Goal: Information Seeking & Learning: Find specific fact

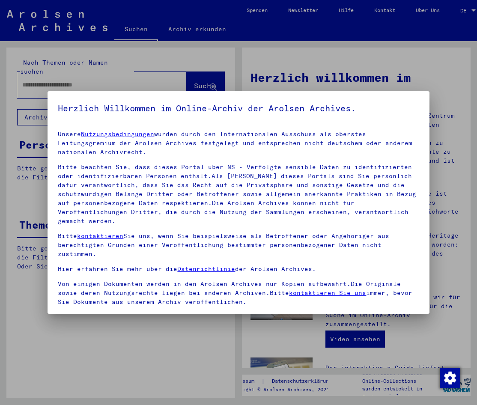
click at [157, 87] on div at bounding box center [238, 202] width 477 height 405
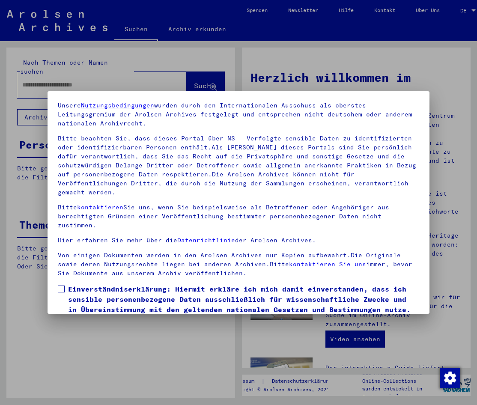
scroll to position [43, 0]
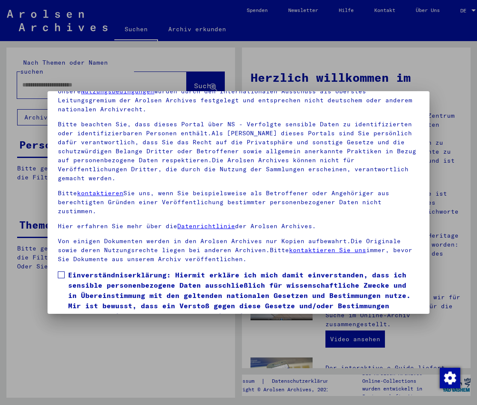
click at [60, 271] on span at bounding box center [61, 274] width 7 height 7
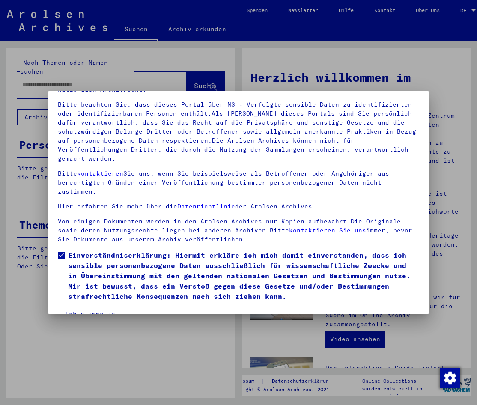
scroll to position [72, 0]
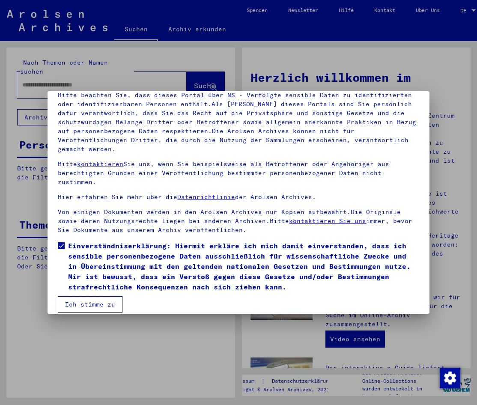
click at [105, 296] on button "Ich stimme zu" at bounding box center [90, 304] width 65 height 16
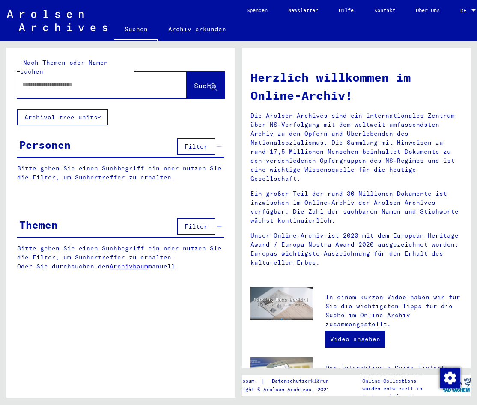
paste input "******"
type input "**********"
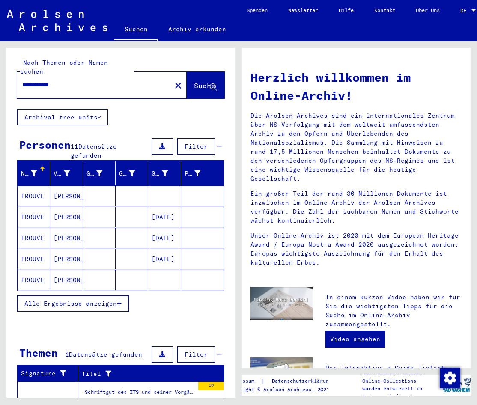
click at [157, 231] on mat-cell "[DATE]" at bounding box center [164, 238] width 33 height 21
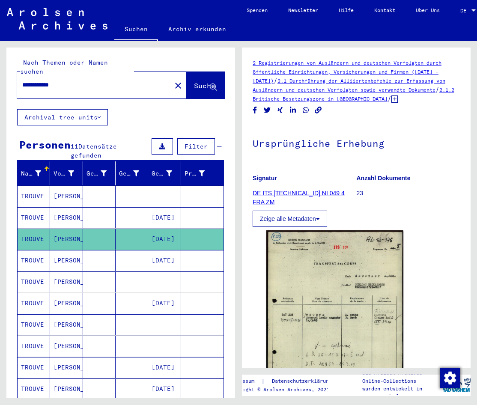
click at [159, 254] on mat-cell "[DATE]" at bounding box center [164, 260] width 33 height 21
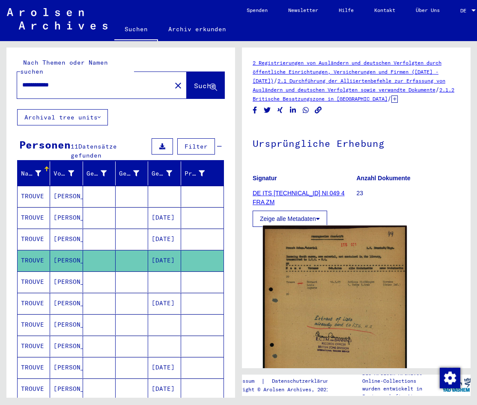
click at [308, 278] on img at bounding box center [335, 321] width 144 height 193
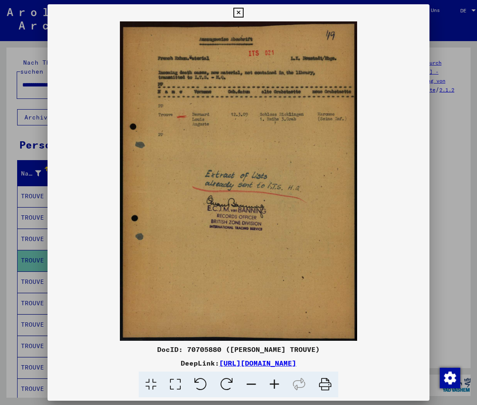
click at [274, 382] on icon at bounding box center [274, 384] width 23 height 26
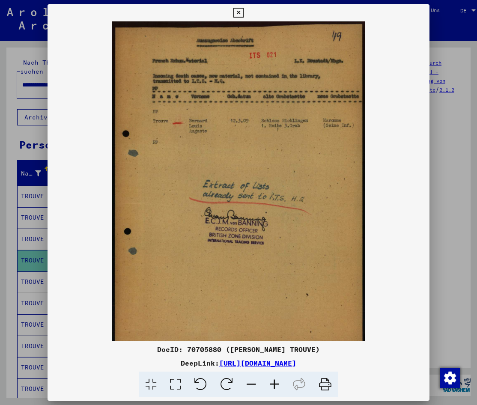
click at [273, 382] on icon at bounding box center [274, 384] width 23 height 26
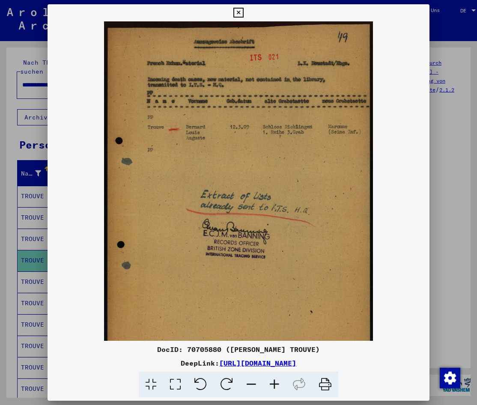
click at [272, 382] on icon at bounding box center [274, 384] width 23 height 26
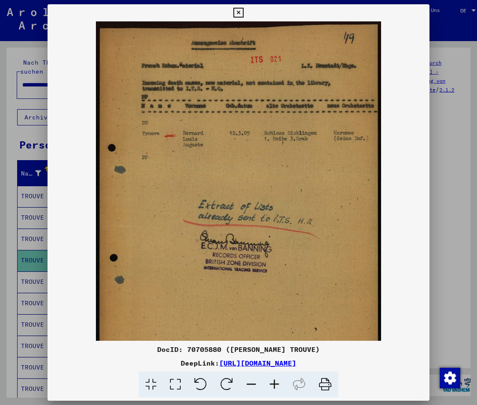
click at [272, 381] on icon at bounding box center [274, 384] width 23 height 26
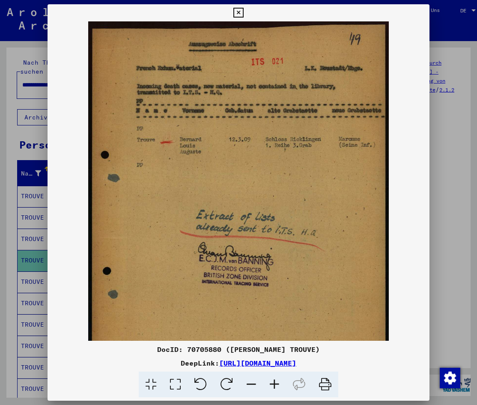
click at [272, 381] on icon at bounding box center [274, 384] width 23 height 26
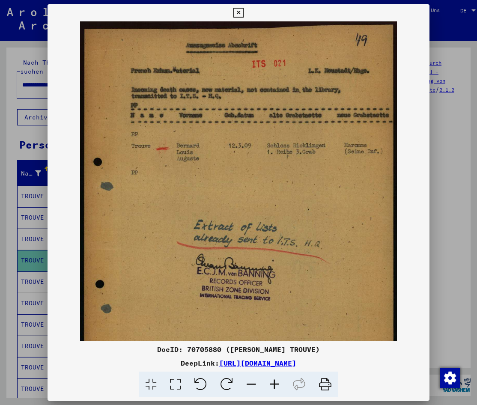
click at [272, 380] on icon at bounding box center [274, 384] width 23 height 26
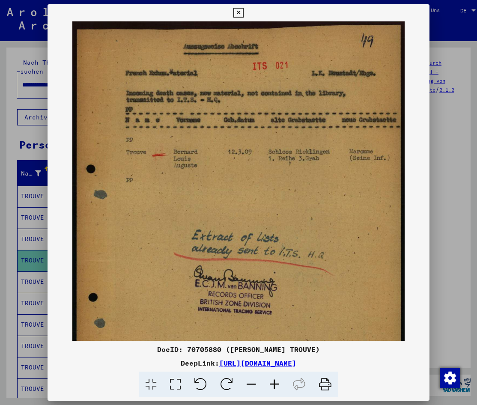
click at [272, 380] on icon at bounding box center [274, 384] width 23 height 26
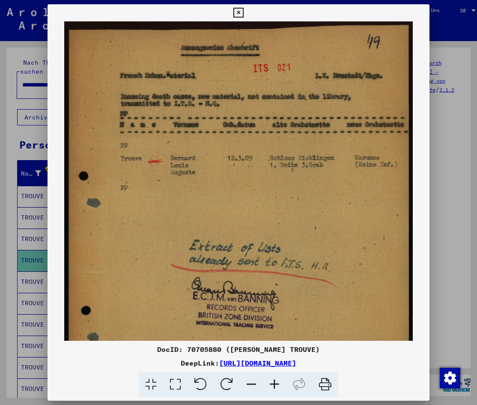
click at [272, 379] on icon at bounding box center [274, 384] width 23 height 26
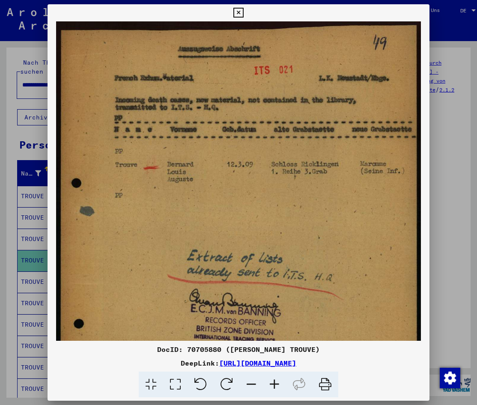
click at [272, 379] on icon at bounding box center [274, 384] width 23 height 26
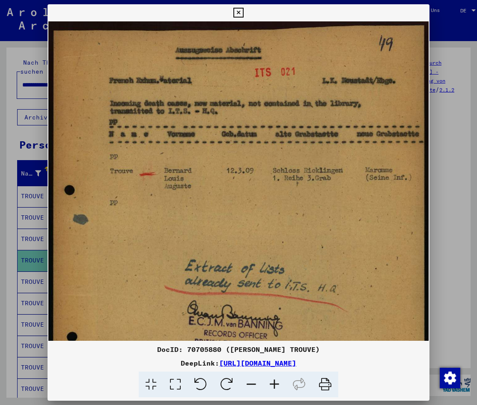
click at [272, 379] on icon at bounding box center [274, 384] width 23 height 26
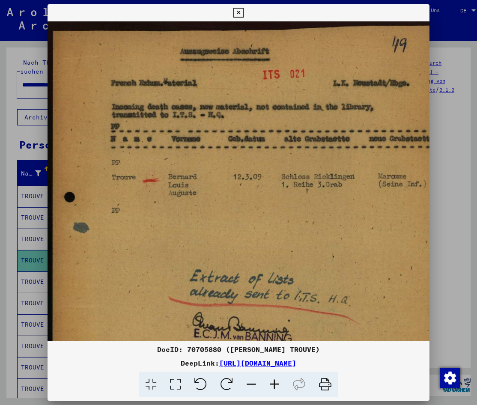
scroll to position [0, 15]
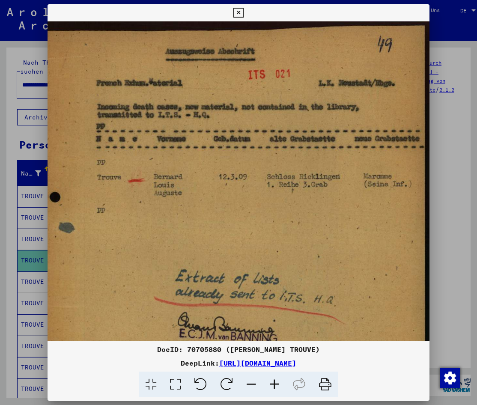
drag, startPoint x: 360, startPoint y: 178, endPoint x: 322, endPoint y: 178, distance: 38.1
click at [322, 178] on img at bounding box center [231, 287] width 396 height 533
click at [275, 229] on img at bounding box center [231, 287] width 396 height 533
click at [18, 282] on div at bounding box center [238, 202] width 477 height 405
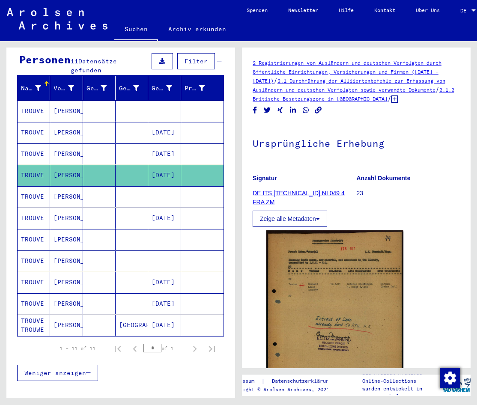
scroll to position [86, 0]
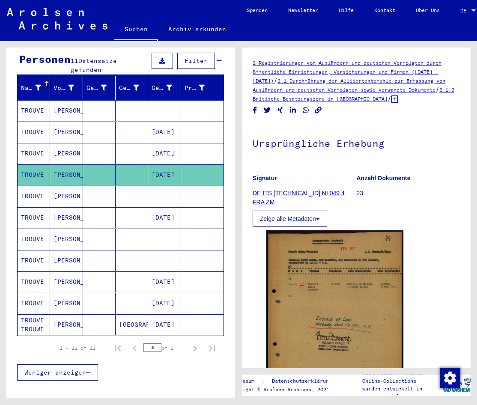
click at [153, 186] on mat-cell at bounding box center [164, 196] width 33 height 21
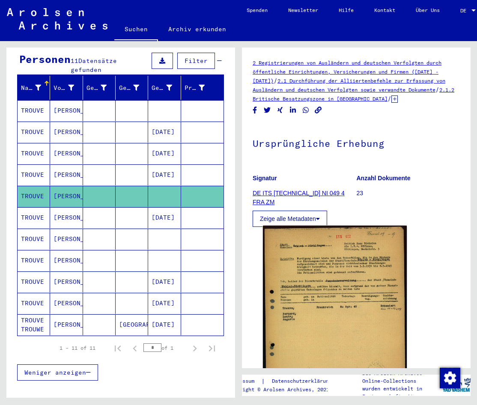
click at [319, 292] on img at bounding box center [335, 320] width 144 height 191
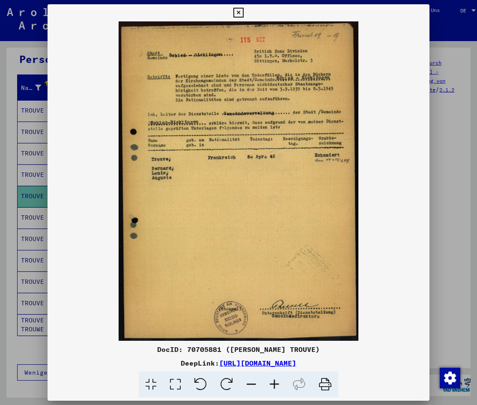
click at [278, 378] on icon at bounding box center [274, 384] width 23 height 26
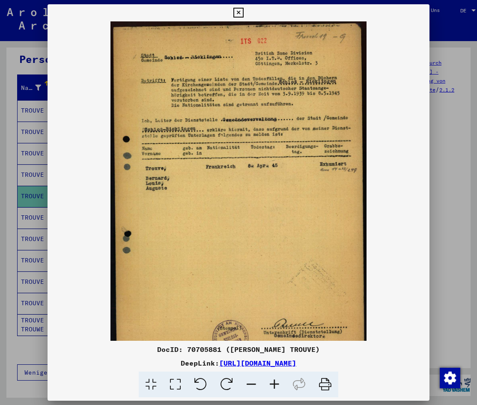
click at [276, 378] on icon at bounding box center [274, 384] width 23 height 26
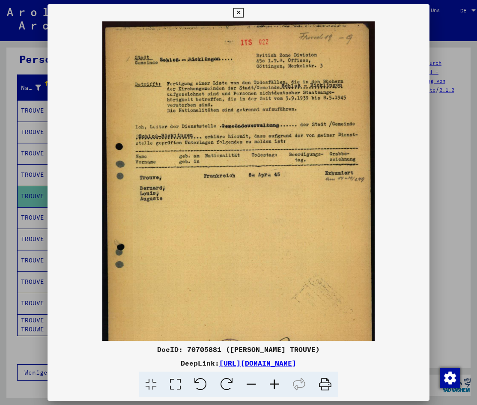
click at [276, 378] on icon at bounding box center [274, 384] width 23 height 26
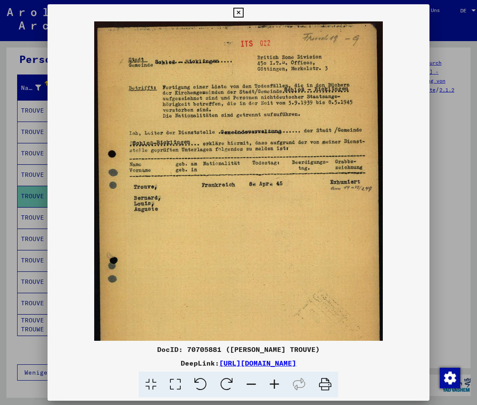
click at [275, 378] on icon at bounding box center [274, 384] width 23 height 26
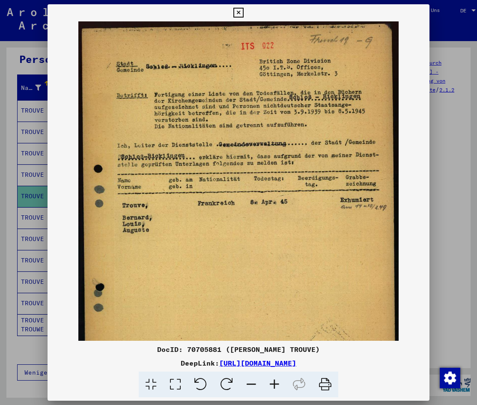
click at [275, 378] on icon at bounding box center [274, 384] width 23 height 26
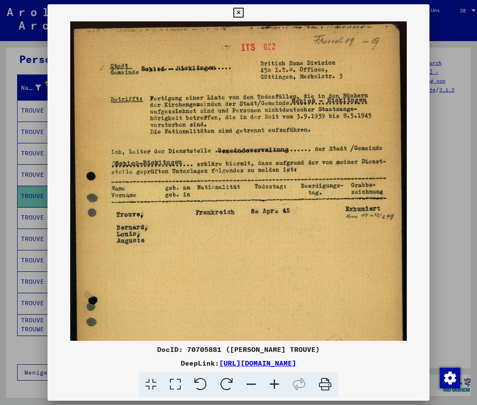
click at [274, 377] on icon at bounding box center [274, 384] width 23 height 26
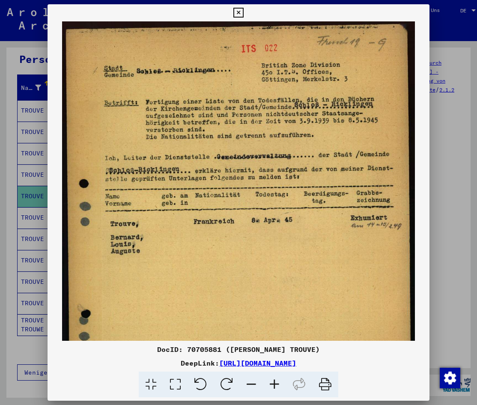
click at [273, 377] on icon at bounding box center [274, 384] width 23 height 26
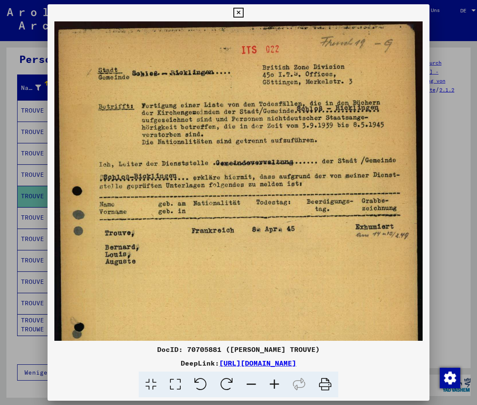
click at [273, 377] on icon at bounding box center [274, 384] width 23 height 26
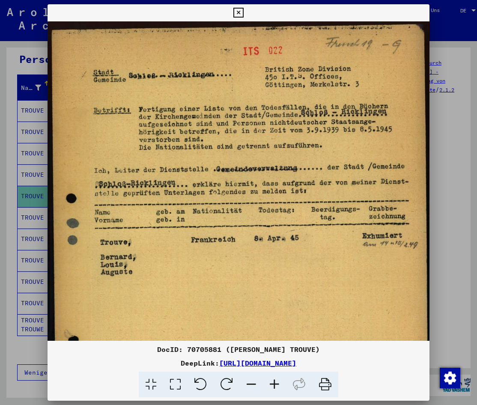
click at [272, 376] on icon at bounding box center [274, 384] width 23 height 26
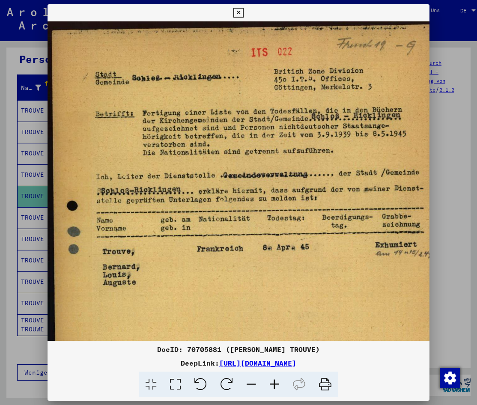
click at [272, 376] on icon at bounding box center [274, 384] width 23 height 26
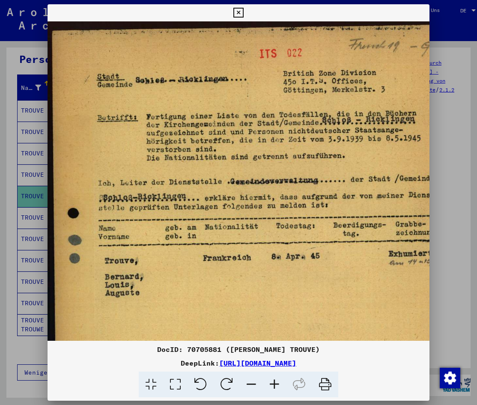
click at [272, 376] on icon at bounding box center [274, 384] width 23 height 26
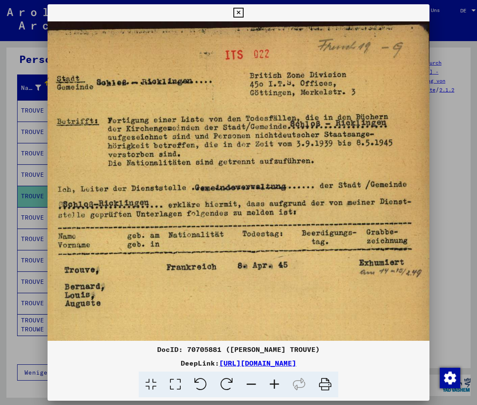
scroll to position [0, 45]
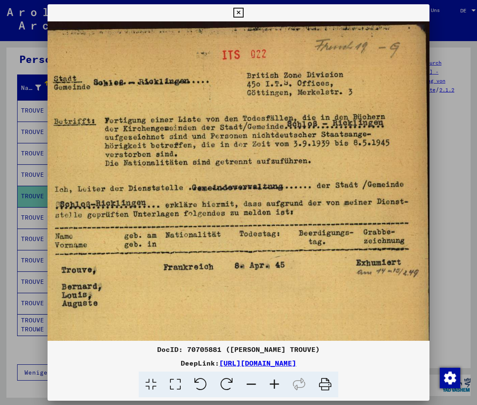
drag, startPoint x: 275, startPoint y: 299, endPoint x: 229, endPoint y: 305, distance: 45.9
click at [229, 305] on img at bounding box center [218, 309] width 432 height 576
click at [6, 339] on div at bounding box center [238, 202] width 477 height 405
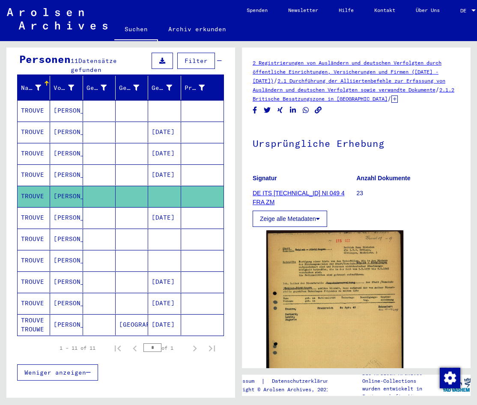
click at [159, 166] on mat-cell "[DATE]" at bounding box center [164, 174] width 33 height 21
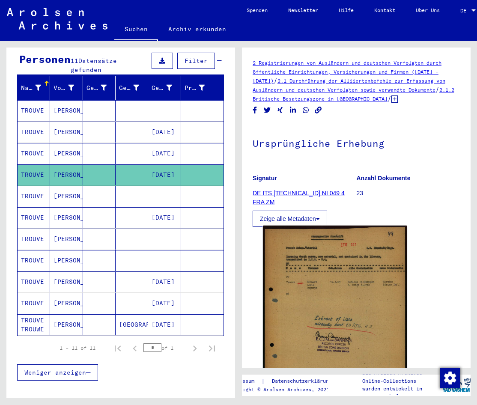
click at [302, 258] on img at bounding box center [335, 321] width 144 height 193
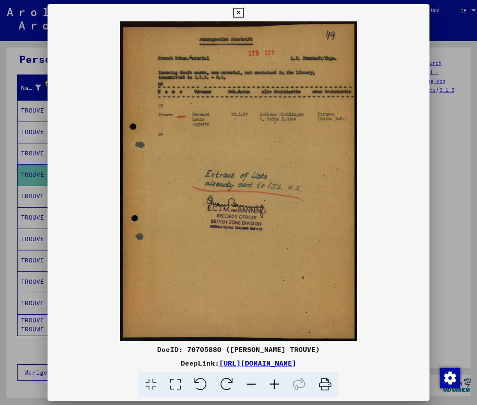
click at [277, 385] on icon at bounding box center [274, 384] width 23 height 26
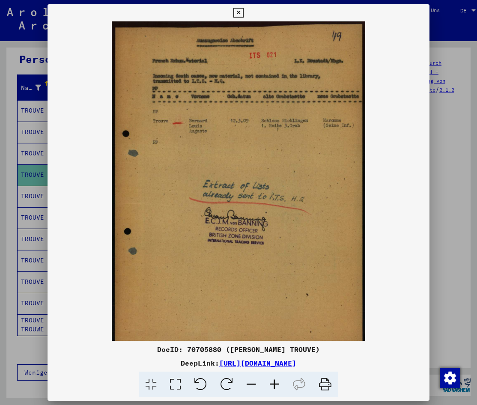
click at [276, 385] on icon at bounding box center [274, 384] width 23 height 26
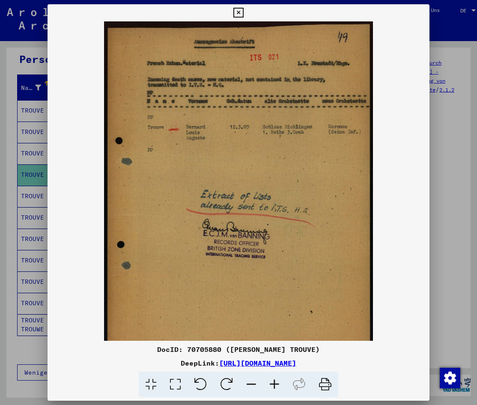
click at [275, 385] on icon at bounding box center [274, 384] width 23 height 26
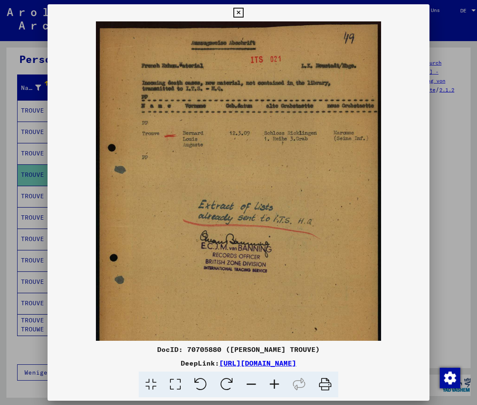
click at [275, 385] on icon at bounding box center [274, 384] width 23 height 26
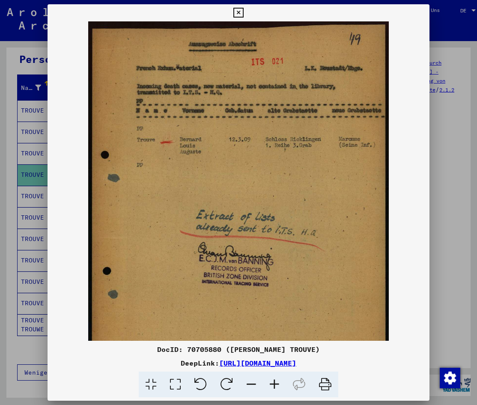
click at [275, 385] on icon at bounding box center [274, 384] width 23 height 26
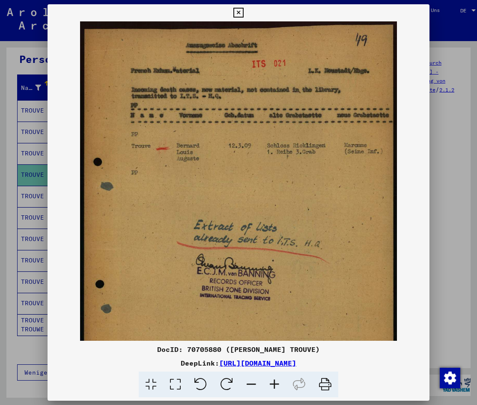
click at [275, 385] on icon at bounding box center [274, 384] width 23 height 26
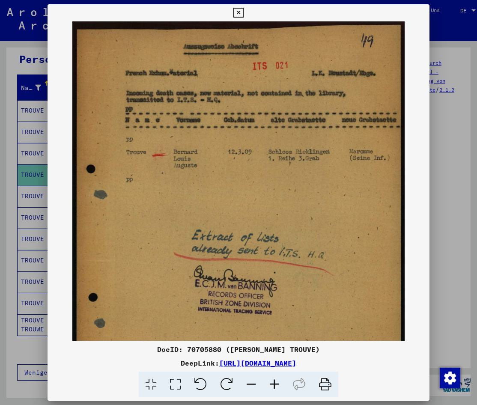
click at [275, 385] on icon at bounding box center [274, 384] width 23 height 26
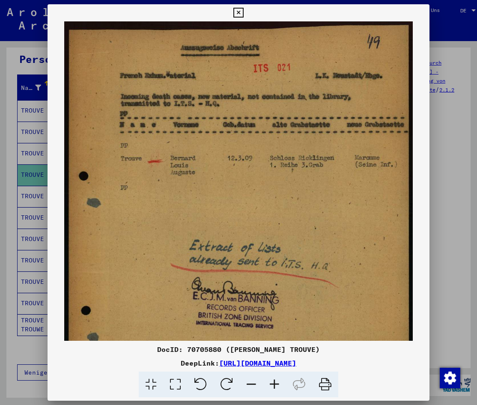
click at [275, 385] on icon at bounding box center [274, 384] width 23 height 26
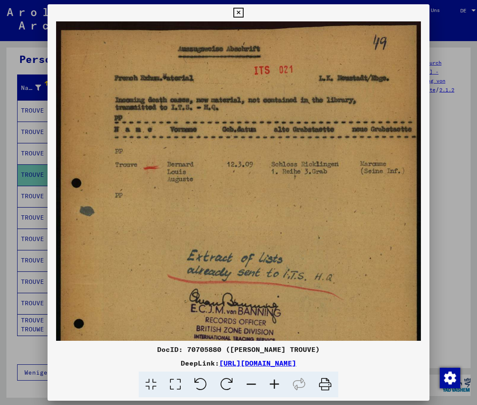
click at [274, 385] on icon at bounding box center [274, 384] width 23 height 26
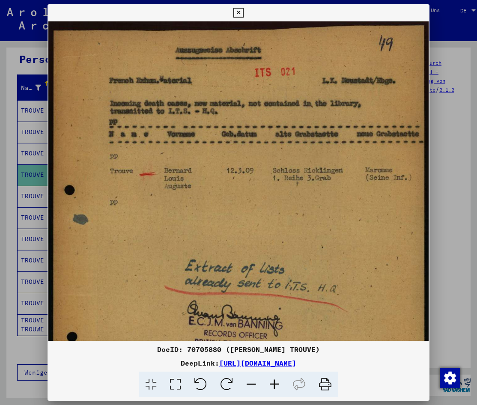
click at [273, 385] on icon at bounding box center [274, 384] width 23 height 26
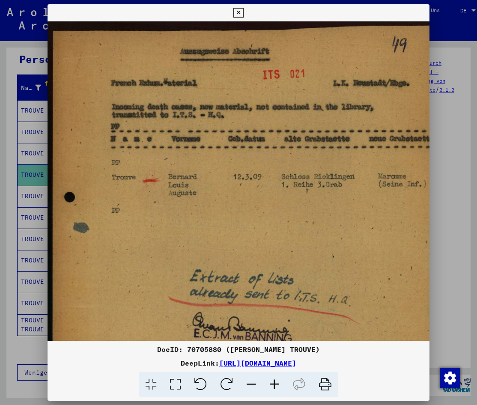
click at [311, 149] on img at bounding box center [245, 287] width 396 height 533
click at [315, 217] on img at bounding box center [245, 287] width 396 height 533
click at [242, 12] on icon at bounding box center [238, 13] width 10 height 10
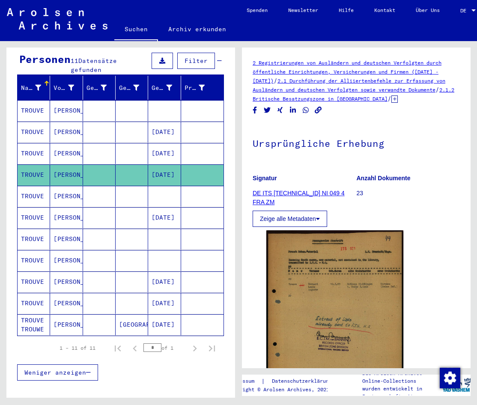
click at [158, 145] on mat-cell "[DATE]" at bounding box center [164, 153] width 33 height 21
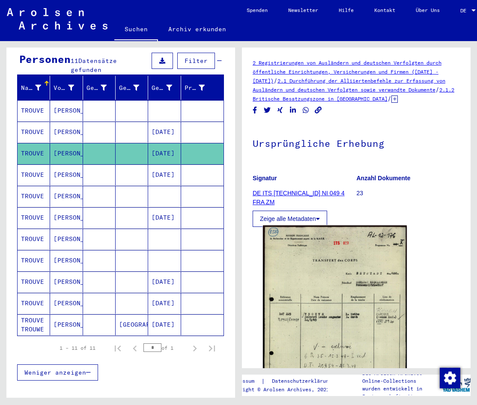
click at [291, 314] on img at bounding box center [335, 325] width 144 height 201
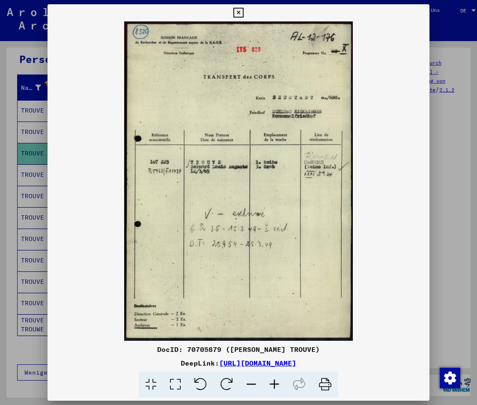
click at [9, 335] on div at bounding box center [238, 202] width 477 height 405
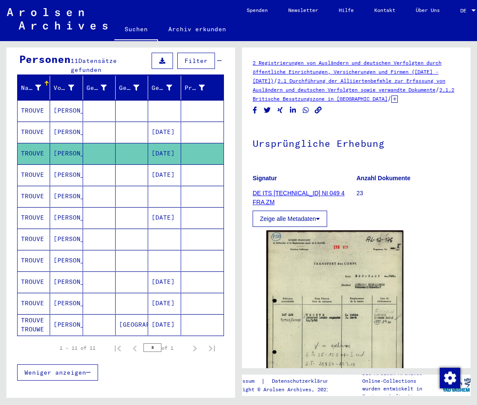
click at [438, 142] on h1 "Ursprüngliche Erhebung" at bounding box center [355, 143] width 207 height 38
